Goal: Task Accomplishment & Management: Use online tool/utility

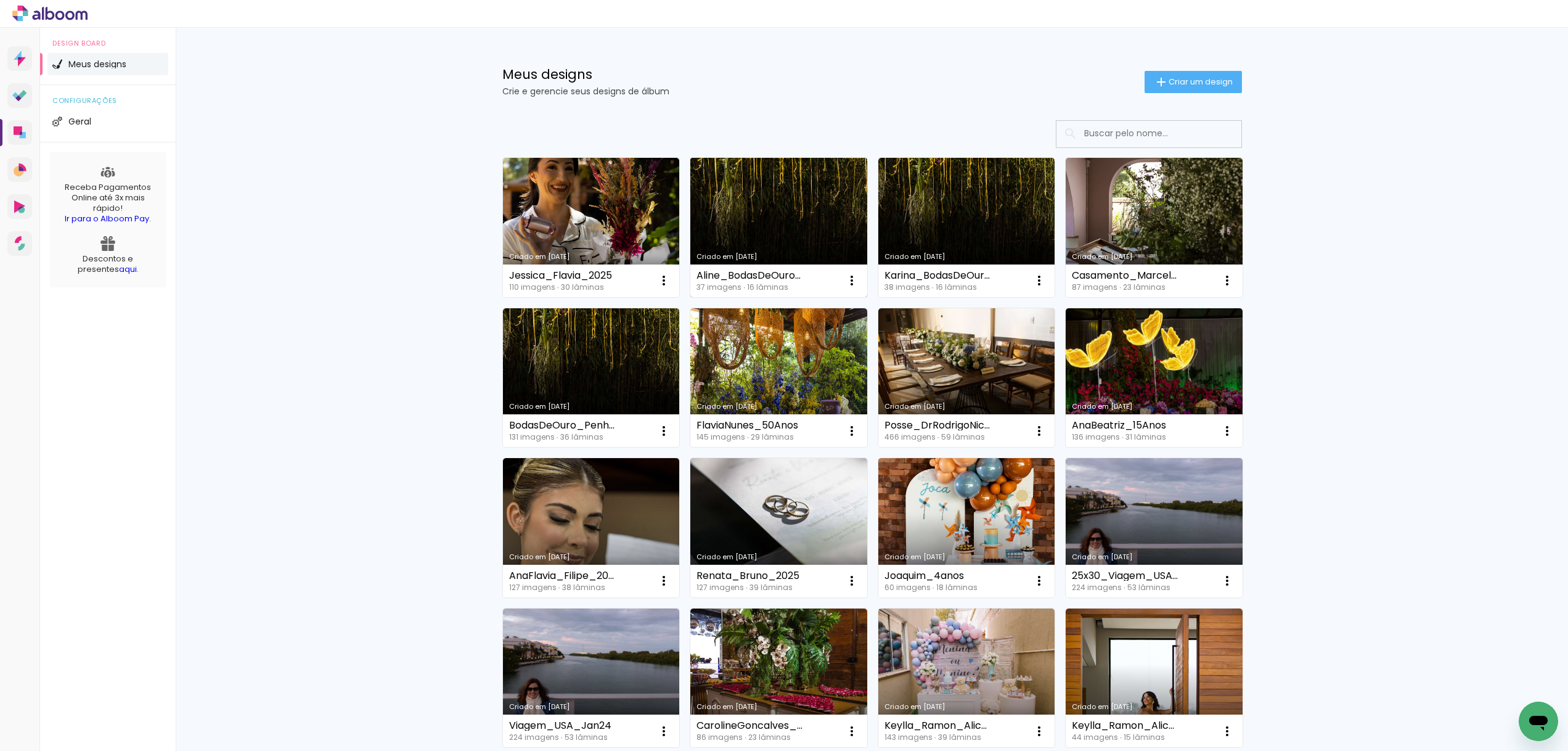
click at [743, 202] on link "Criado em [DATE]" at bounding box center [778, 227] width 177 height 140
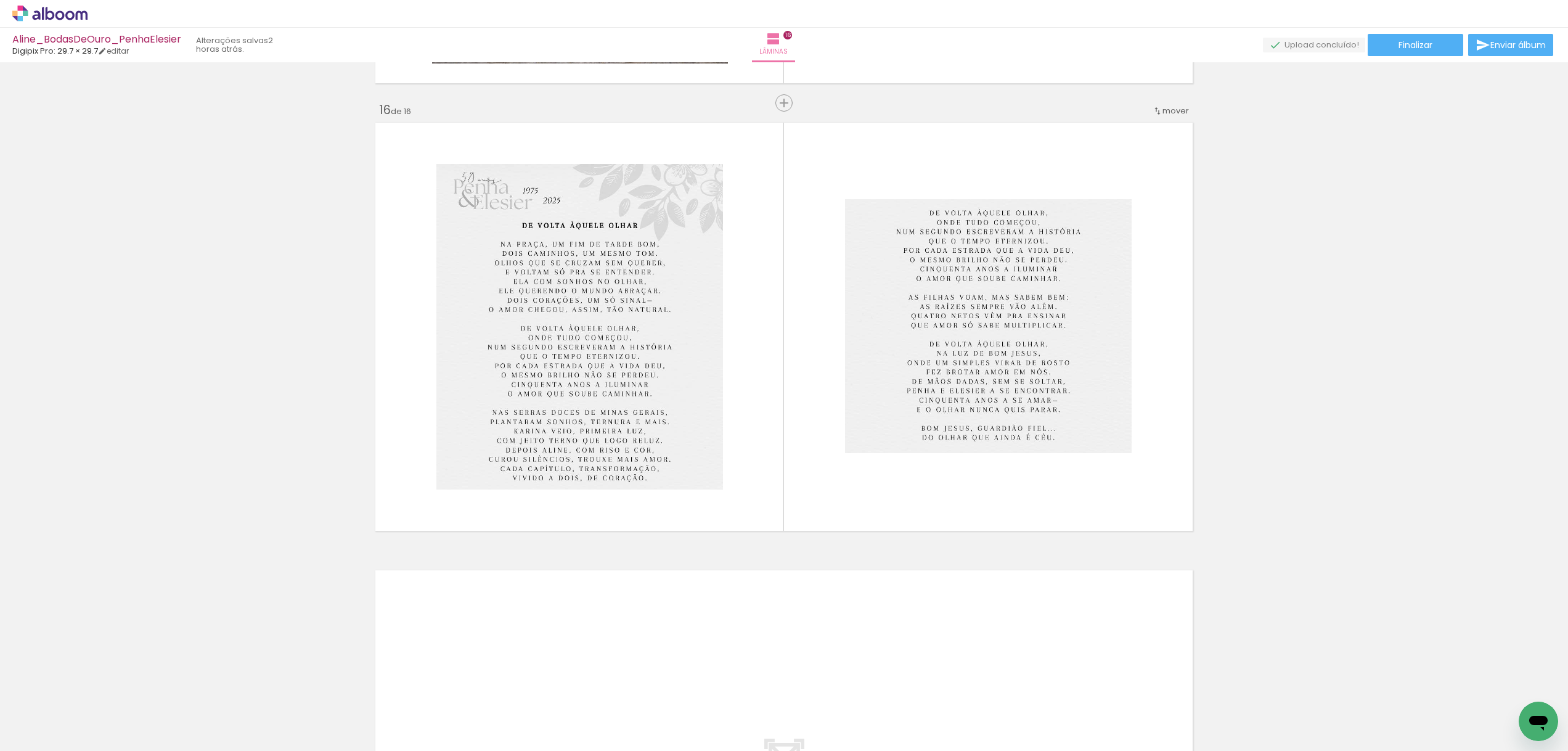
scroll to position [6687, 0]
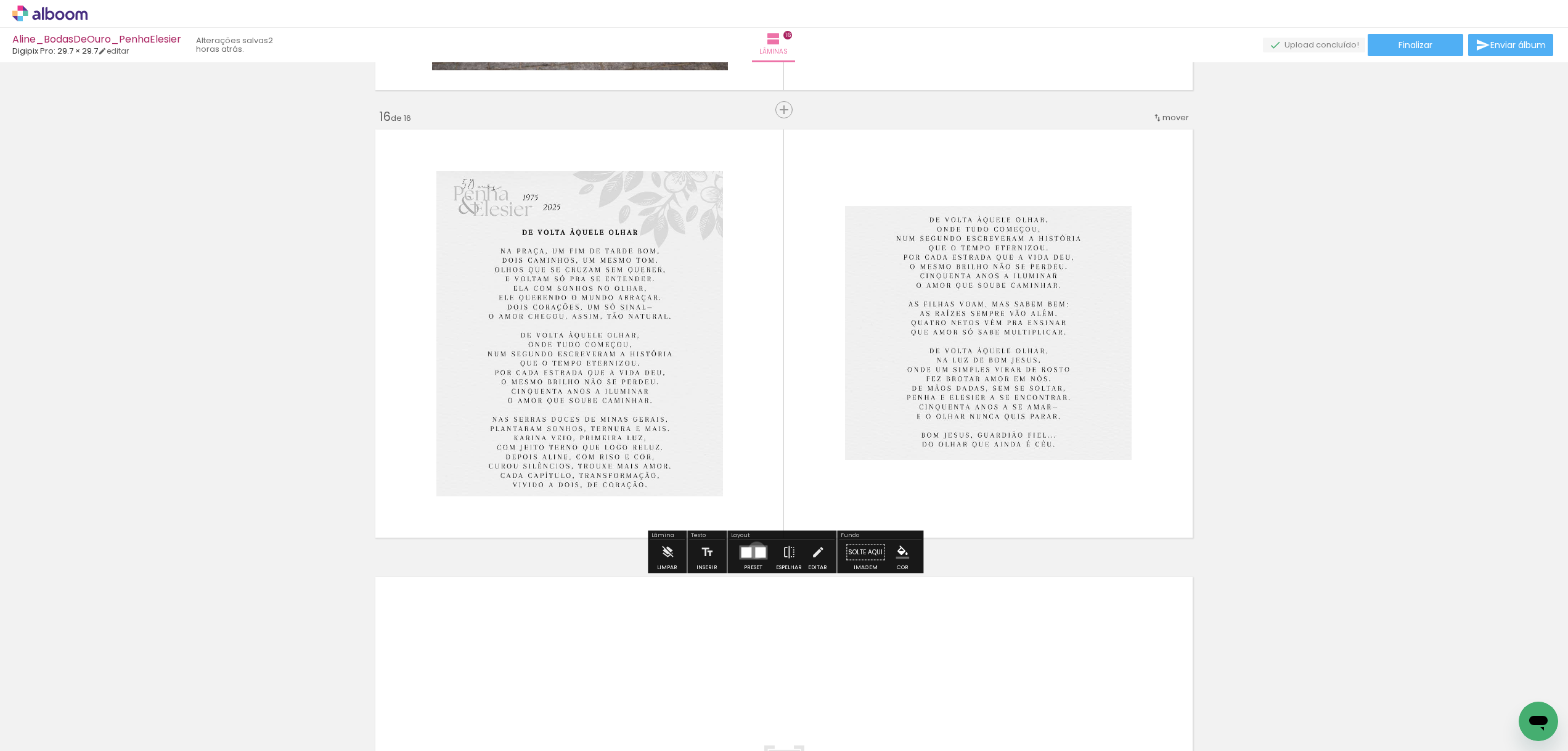
click at [755, 550] on div at bounding box center [760, 552] width 11 height 11
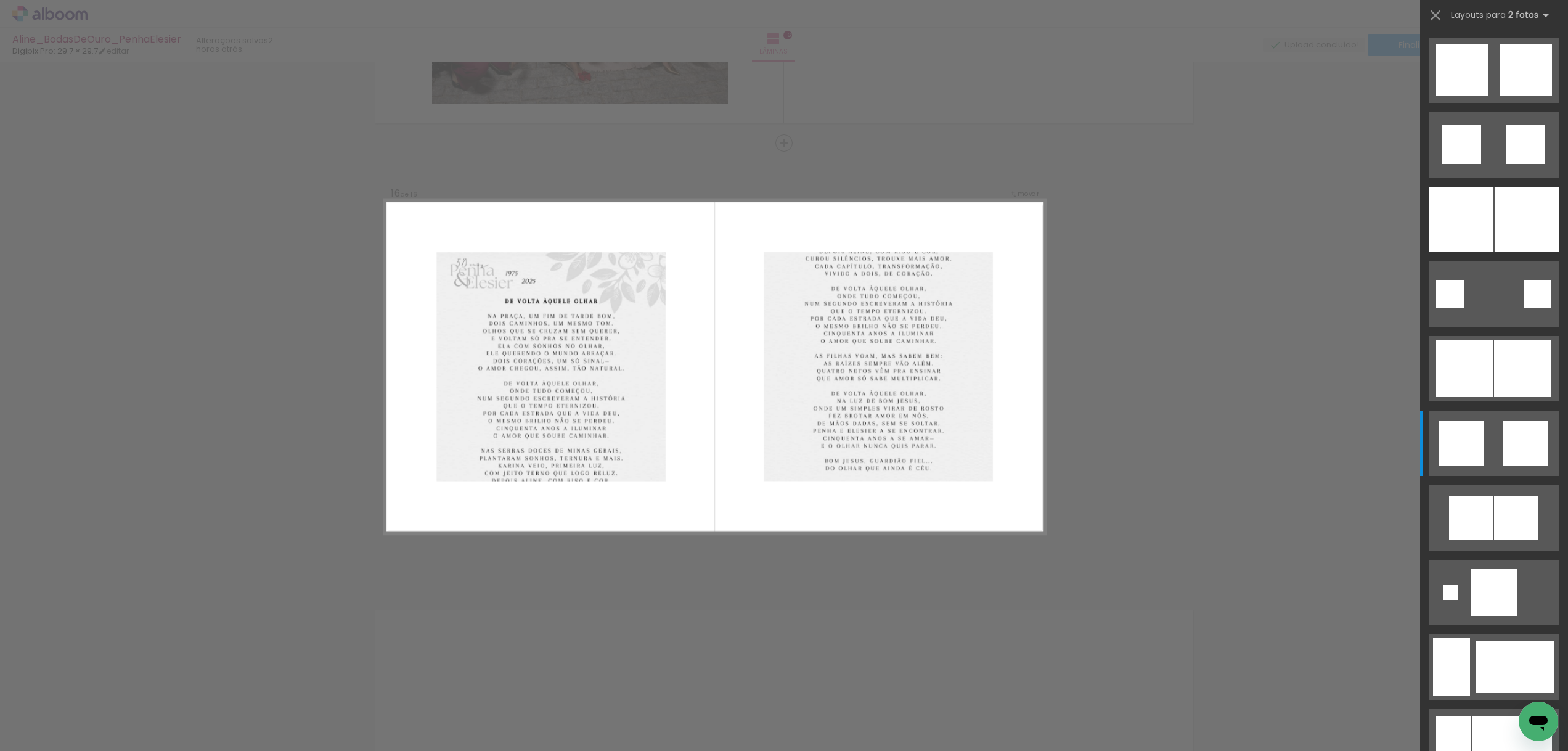
scroll to position [6653, 0]
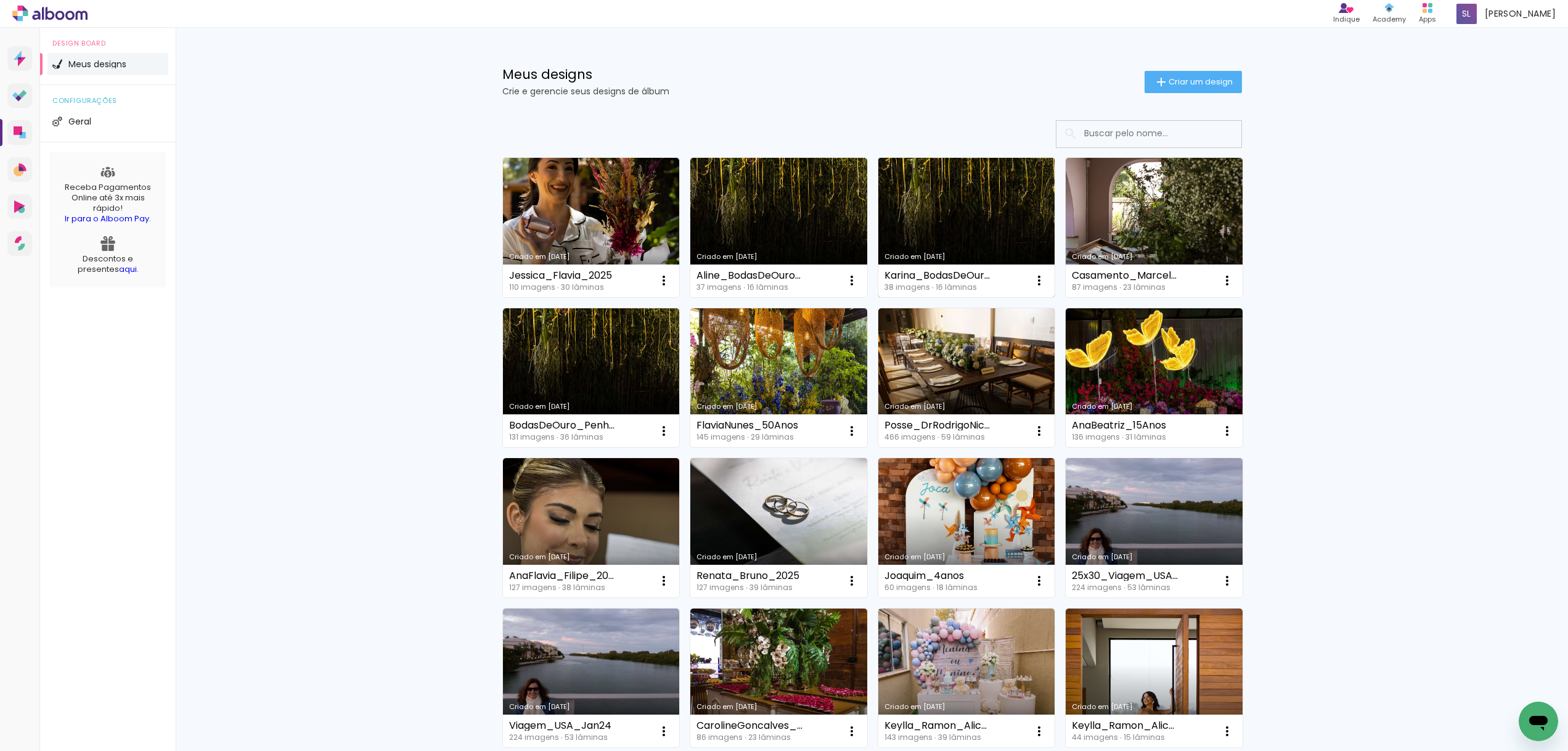
click at [952, 205] on link "Criado em [DATE]" at bounding box center [966, 227] width 177 height 140
